Goal: Information Seeking & Learning: Learn about a topic

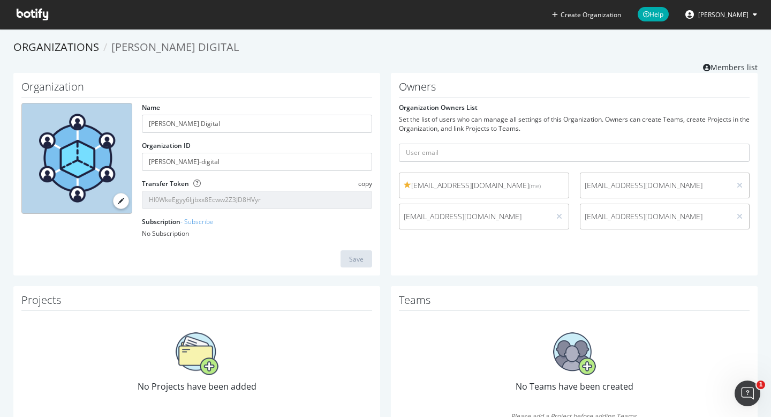
click at [39, 12] on icon at bounding box center [33, 15] width 32 height 12
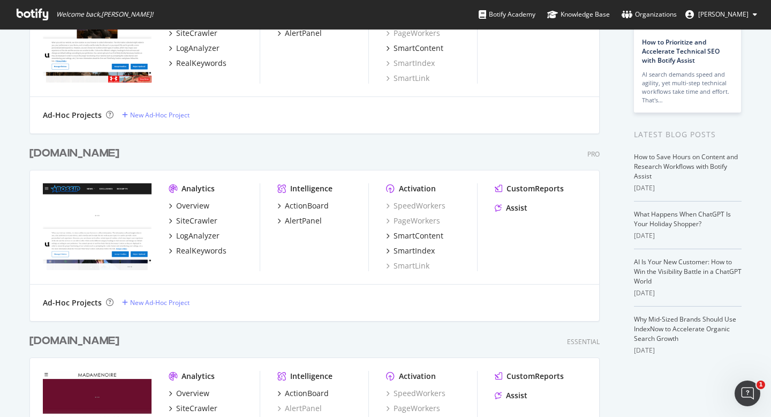
scroll to position [164, 0]
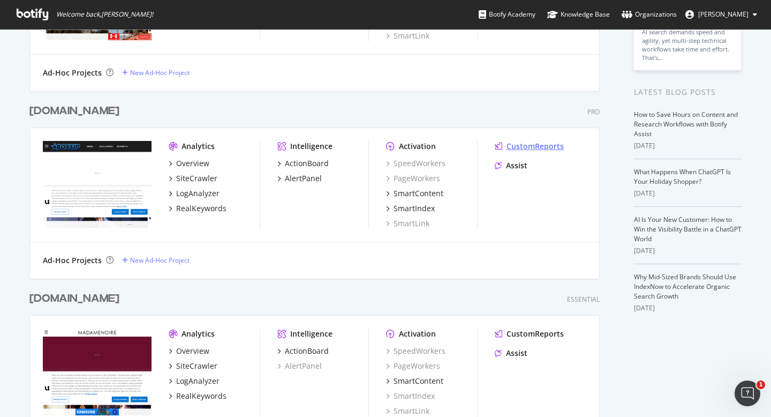
click at [520, 147] on div "CustomReports" at bounding box center [535, 146] width 57 height 11
